Goal: Task Accomplishment & Management: Manage account settings

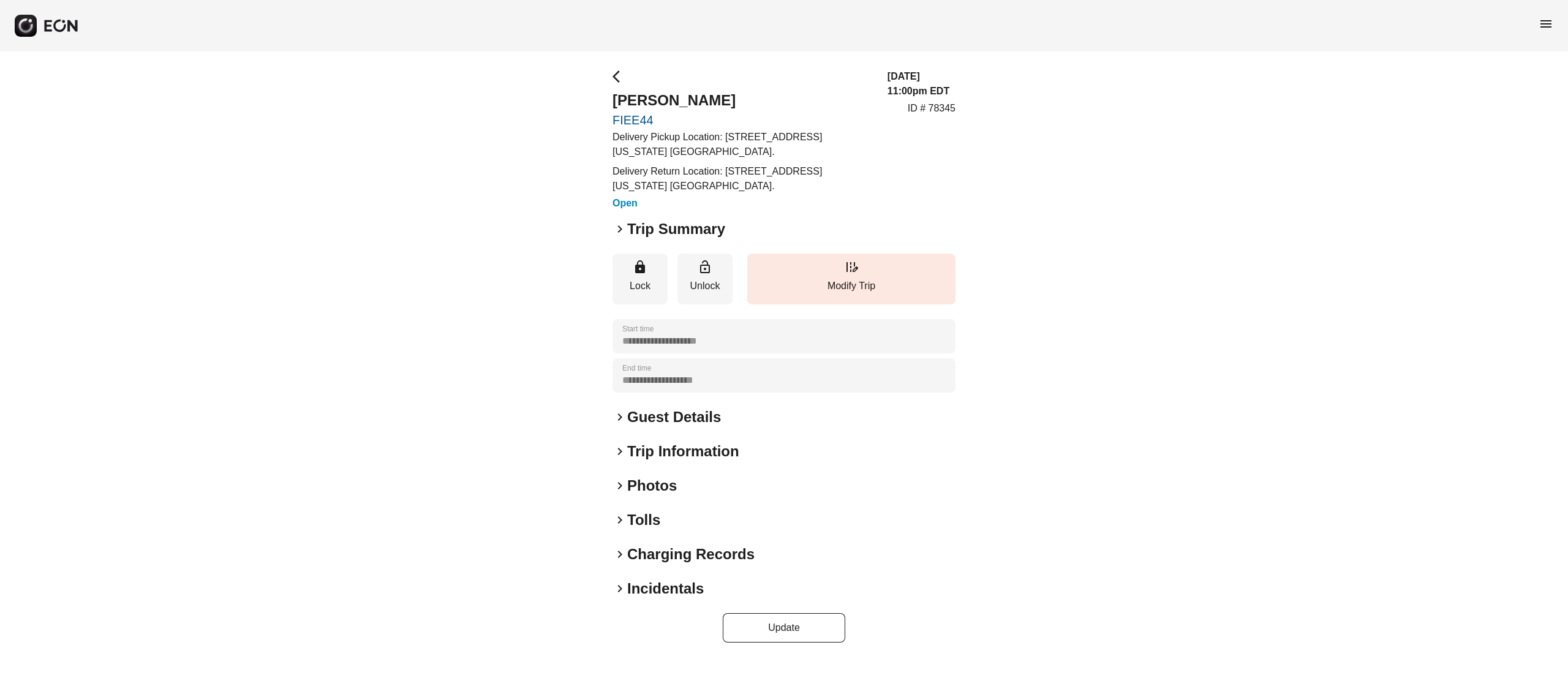
click at [947, 112] on p "ID # 78345" at bounding box center [932, 108] width 47 height 15
copy p "78345"
click at [665, 97] on h2 "[PERSON_NAME]" at bounding box center [742, 100] width 260 height 20
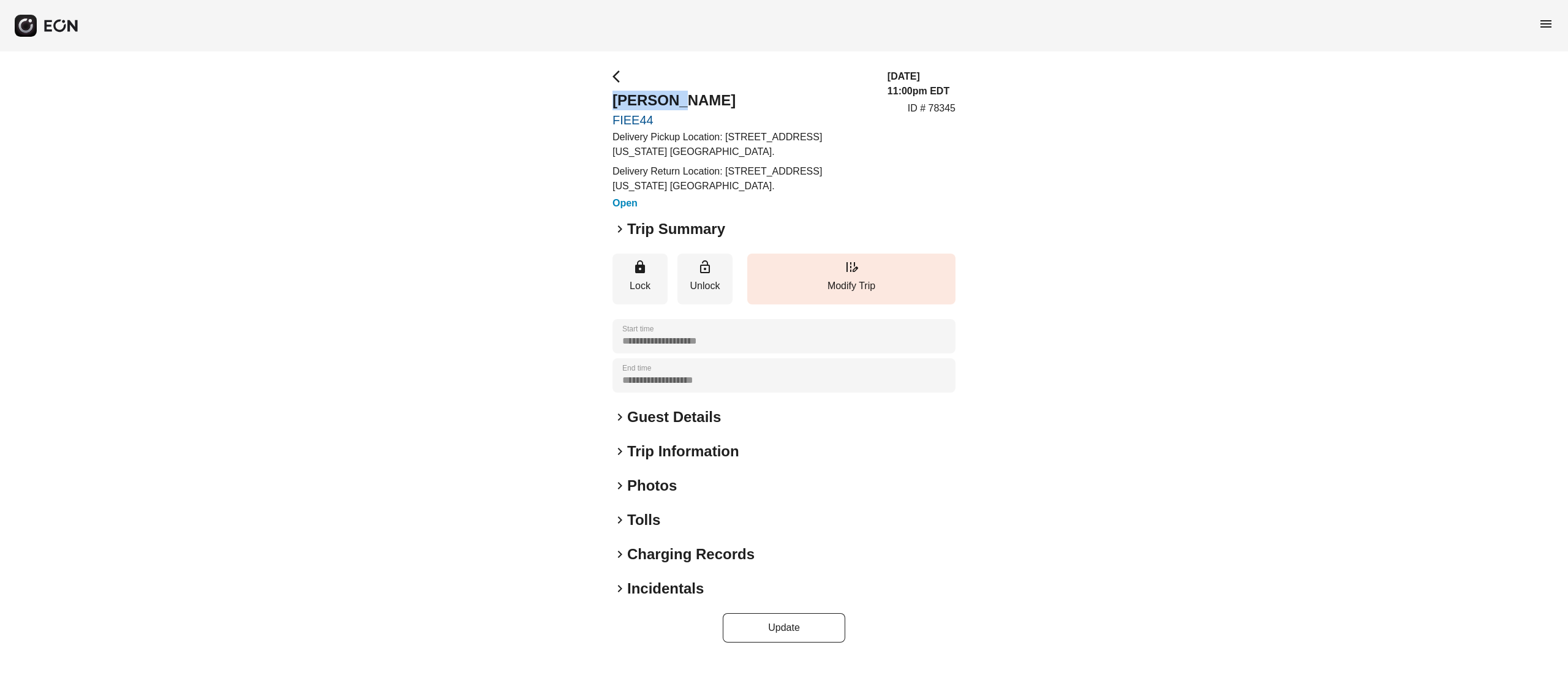
click at [672, 102] on h2 "[PERSON_NAME]" at bounding box center [742, 100] width 260 height 20
click at [682, 104] on h2 "[PERSON_NAME]" at bounding box center [742, 100] width 260 height 20
copy h2 "[PERSON_NAME]"
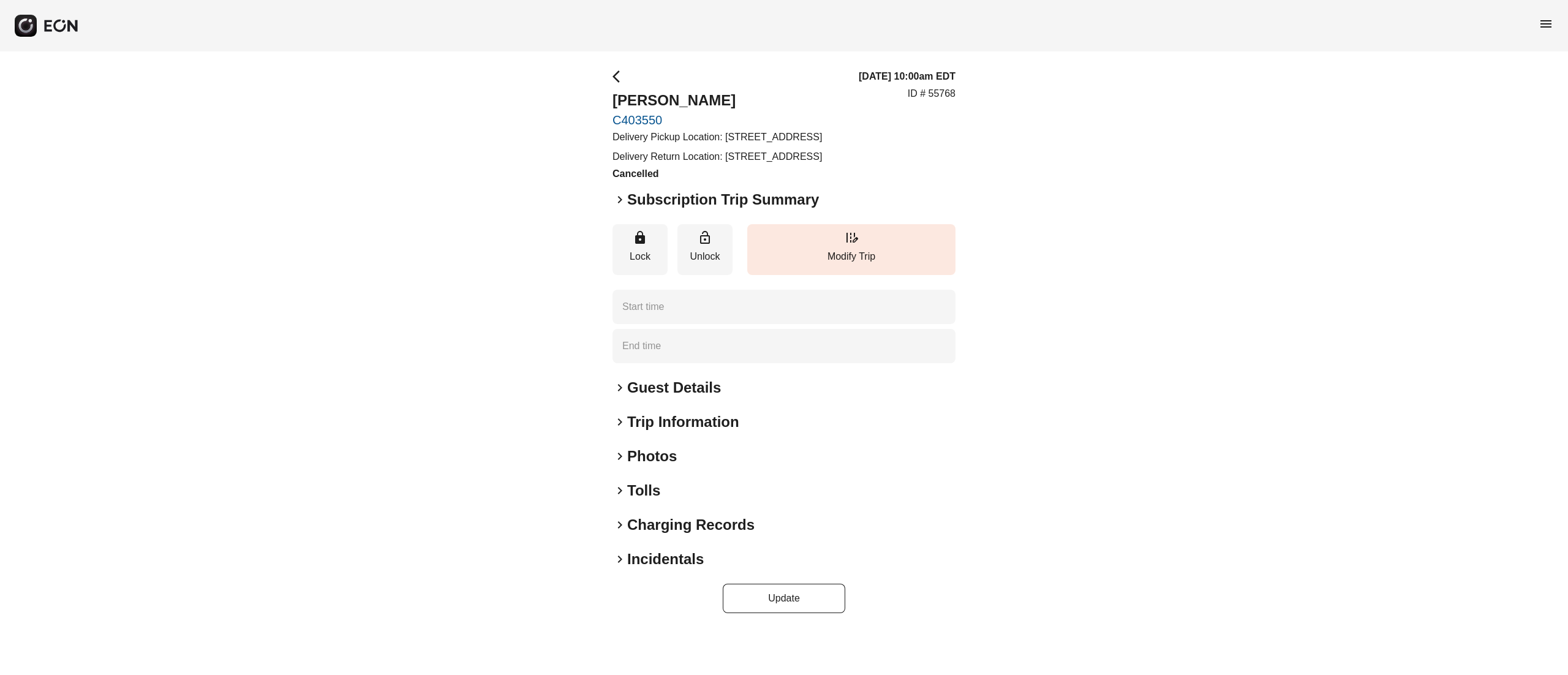
type time "**********"
